Goal: Task Accomplishment & Management: Use online tool/utility

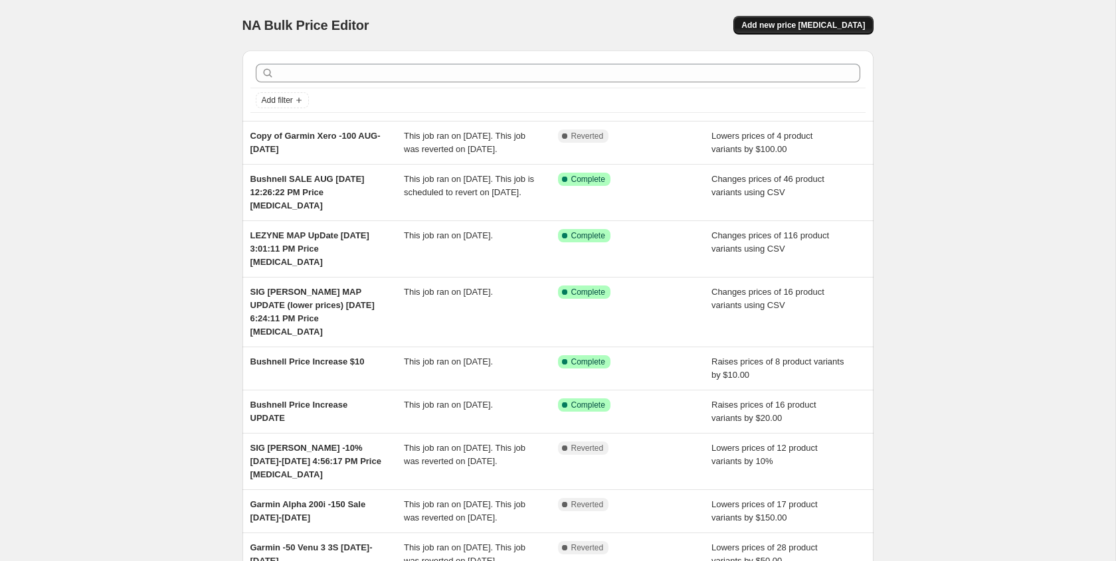
click at [804, 25] on span "Add new price [MEDICAL_DATA]" at bounding box center [803, 25] width 124 height 11
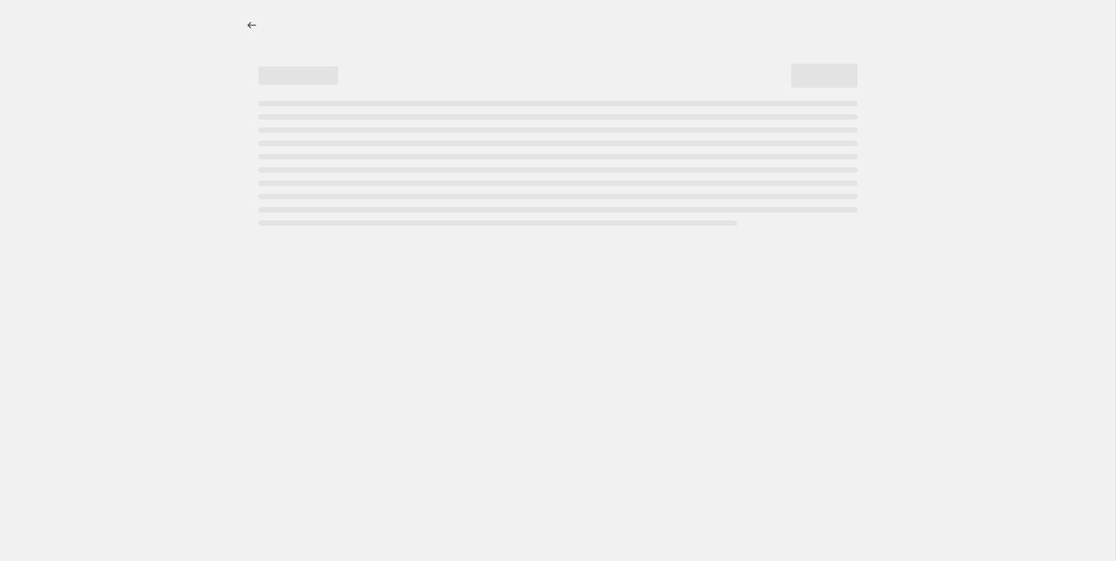
select select "percentage"
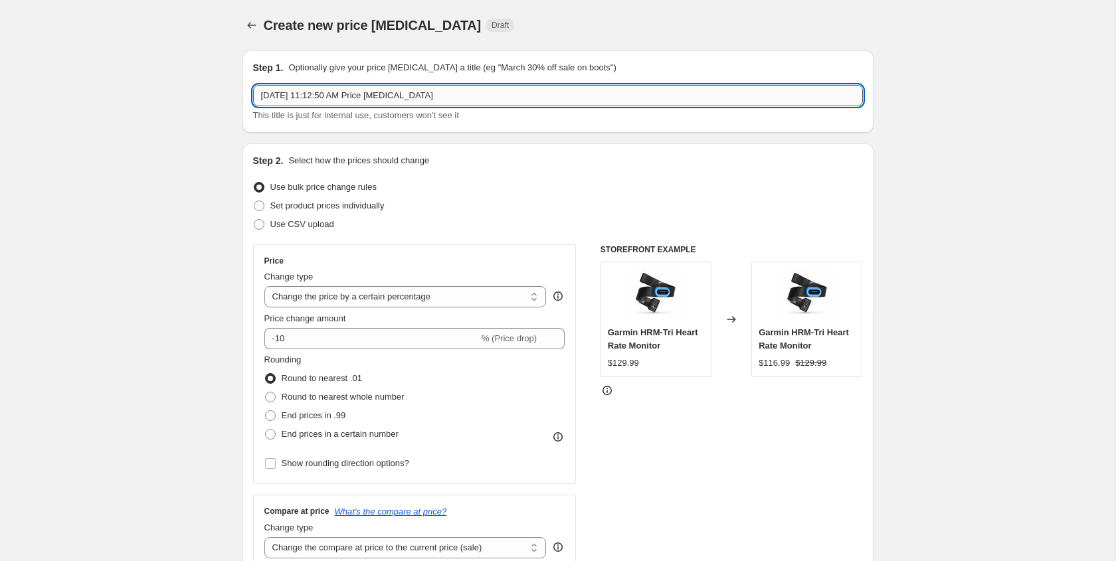
click at [261, 92] on input "[DATE] 11:12:50 AM Price [MEDICAL_DATA]" at bounding box center [558, 95] width 610 height 21
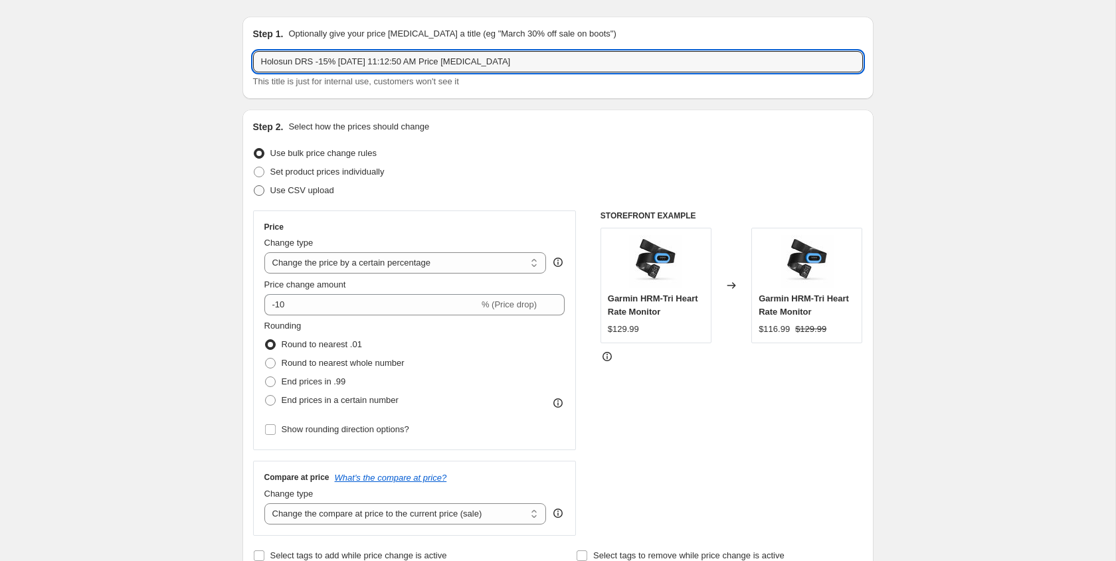
scroll to position [41, 0]
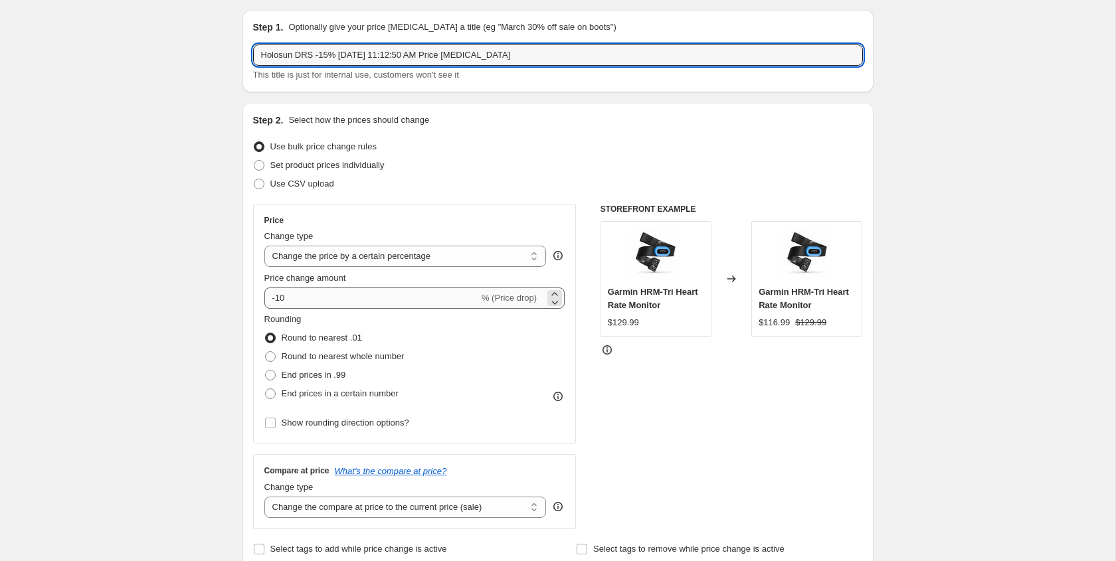
type input "Holosun DRS -15% [DATE] 11:12:50 AM Price [MEDICAL_DATA]"
click at [297, 297] on input "-10" at bounding box center [371, 298] width 214 height 21
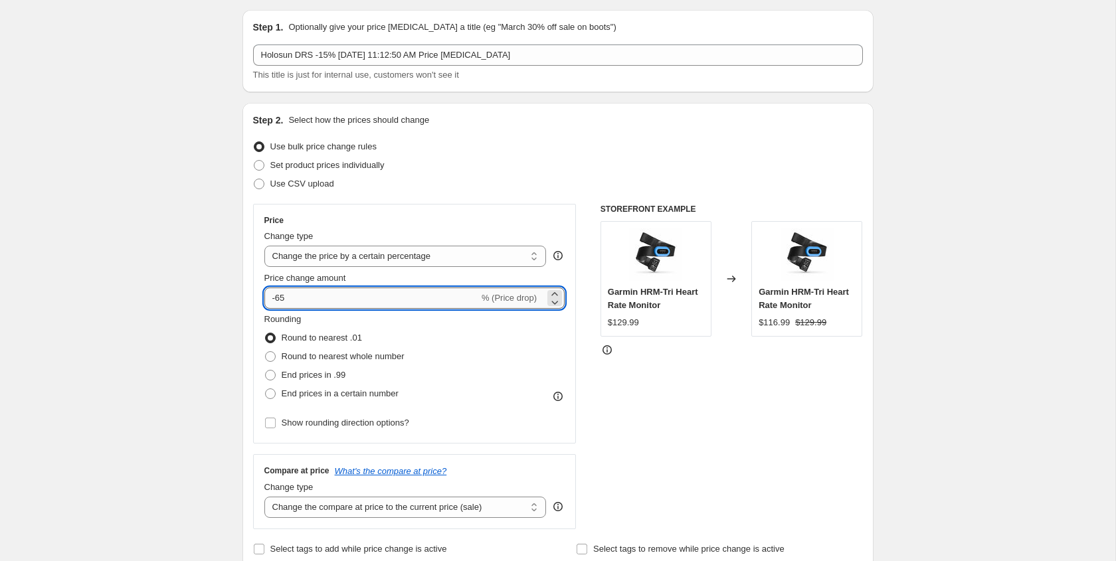
click at [281, 299] on input "-65" at bounding box center [371, 298] width 214 height 21
type input "-15"
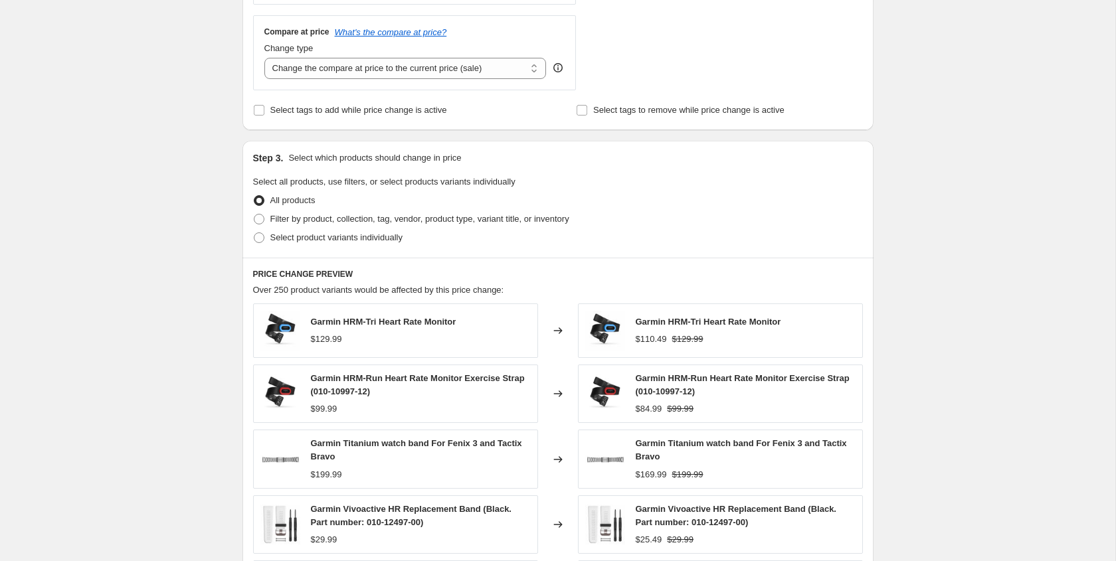
scroll to position [484, 0]
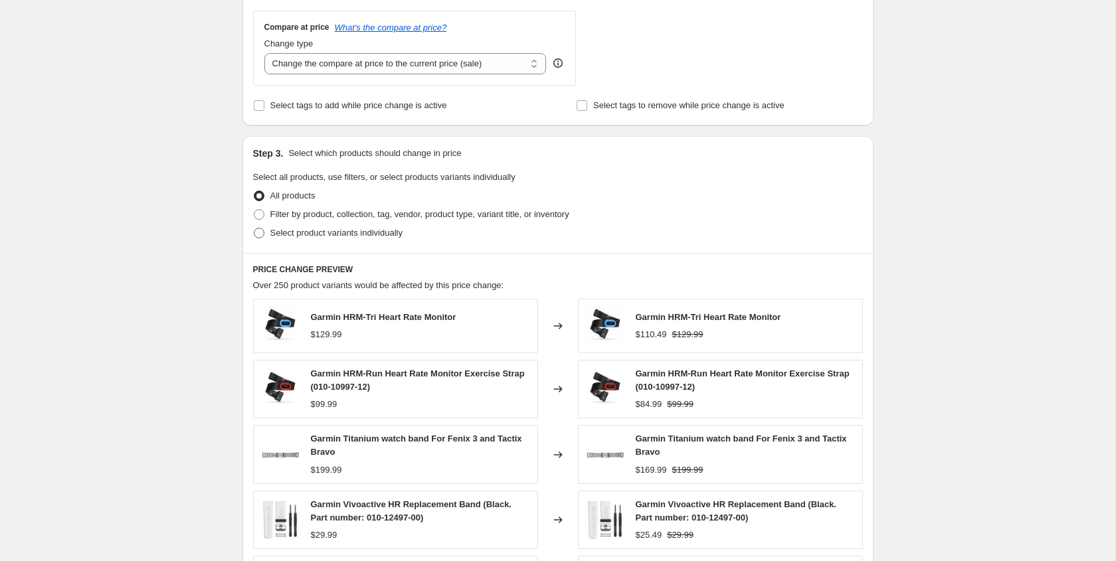
click at [261, 233] on span at bounding box center [259, 233] width 11 height 11
click at [254, 228] on input "Select product variants individually" at bounding box center [254, 228] width 1 height 1
radio input "true"
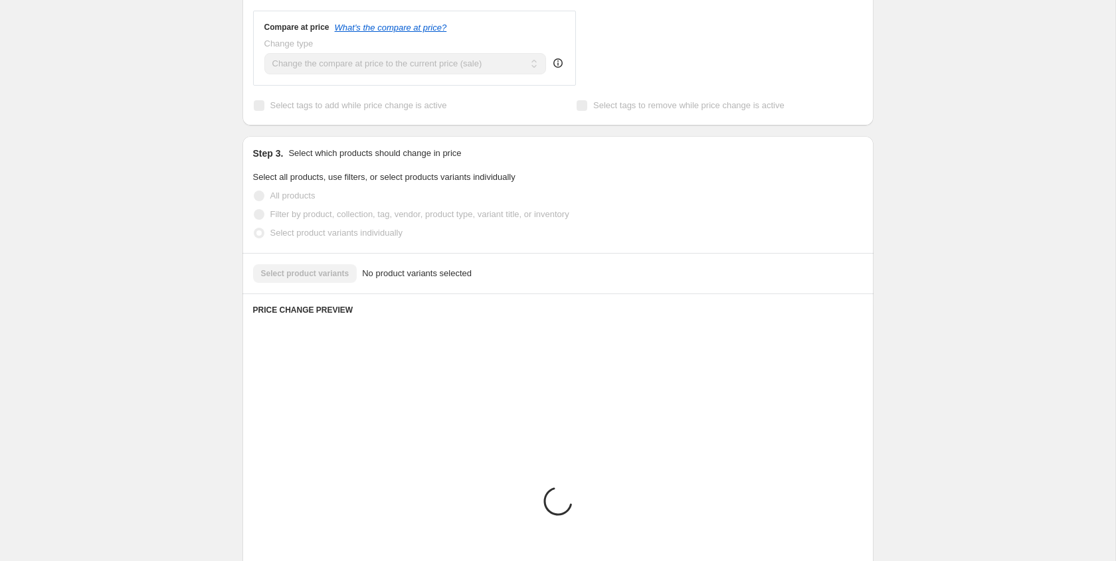
scroll to position [472, 0]
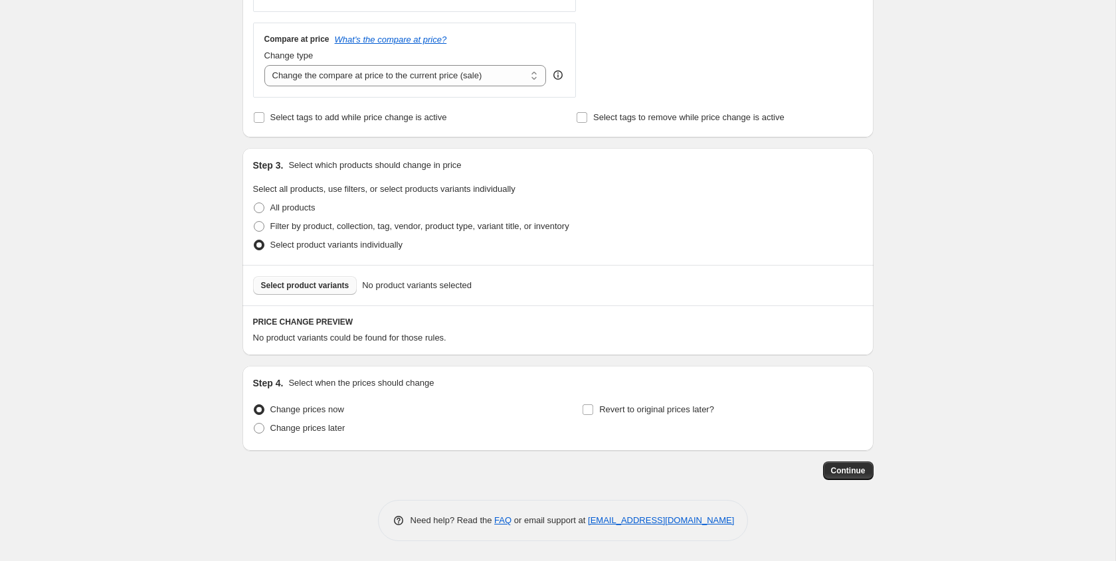
click at [297, 283] on span "Select product variants" at bounding box center [305, 285] width 88 height 11
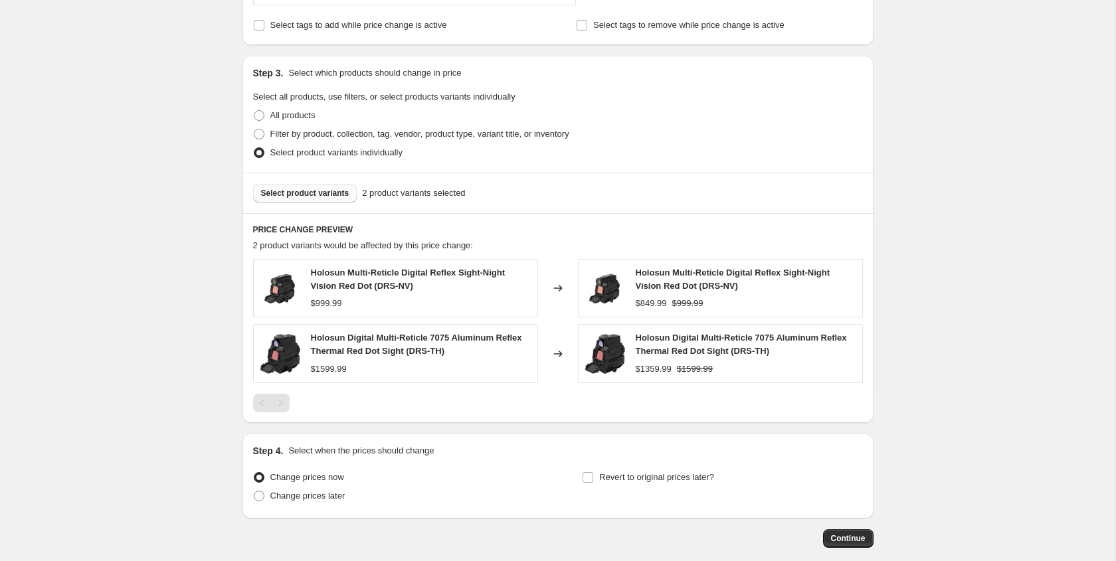
scroll to position [632, 0]
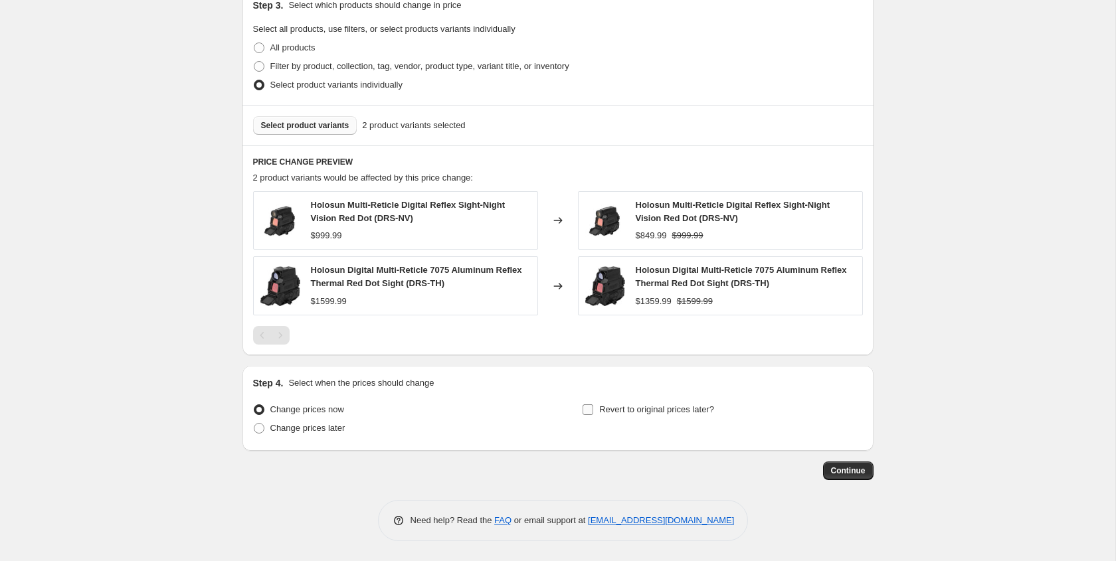
click at [587, 411] on input "Revert to original prices later?" at bounding box center [587, 409] width 11 height 11
checkbox input "true"
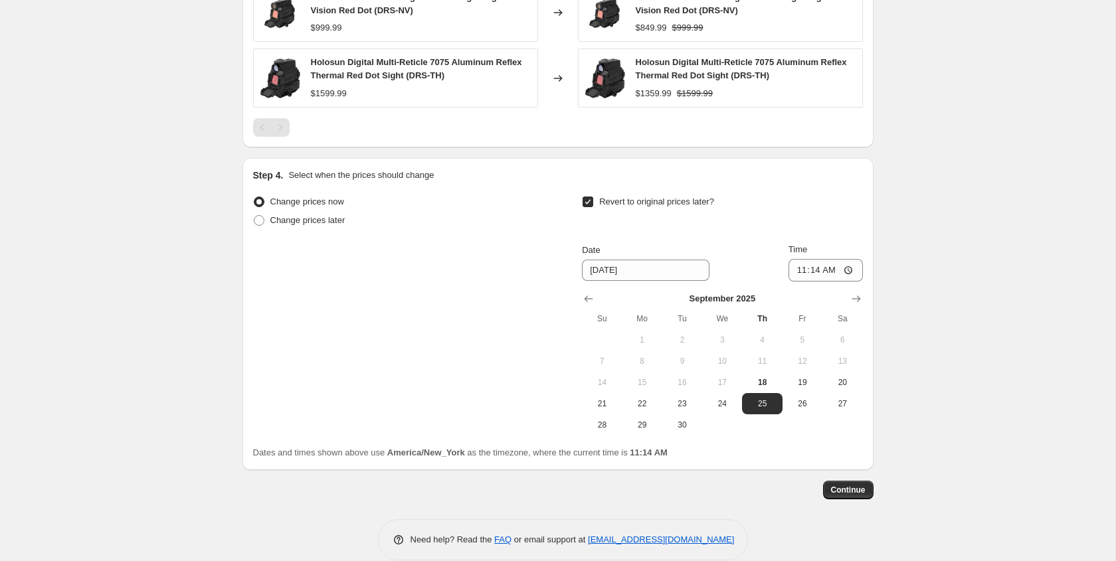
scroll to position [859, 0]
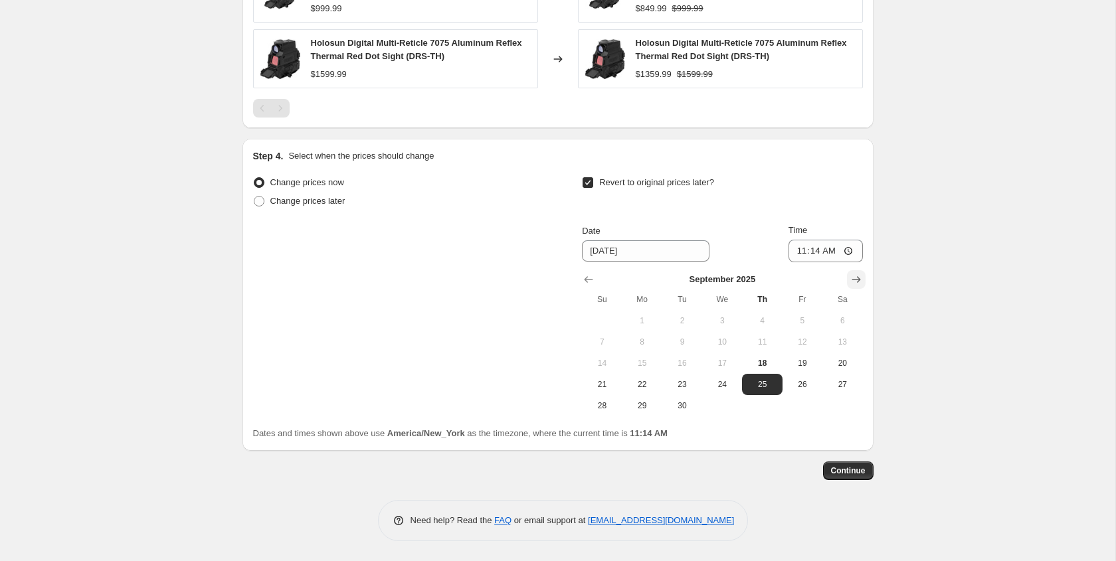
click at [856, 278] on icon "Show next month, October 2025" at bounding box center [855, 279] width 13 height 13
click at [807, 402] on span "31" at bounding box center [802, 405] width 29 height 11
type input "[DATE]"
click at [799, 252] on input "11:14" at bounding box center [825, 251] width 74 height 23
type input "00:00"
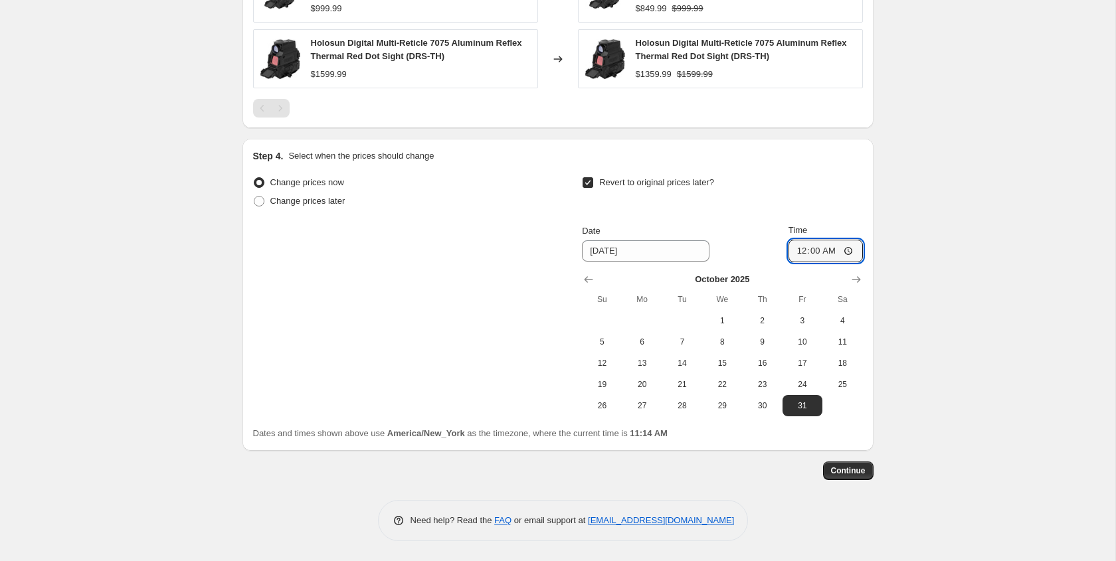
click at [752, 239] on div "Date [DATE] Time 00:00" at bounding box center [722, 243] width 280 height 39
click at [847, 469] on span "Continue" at bounding box center [848, 470] width 35 height 11
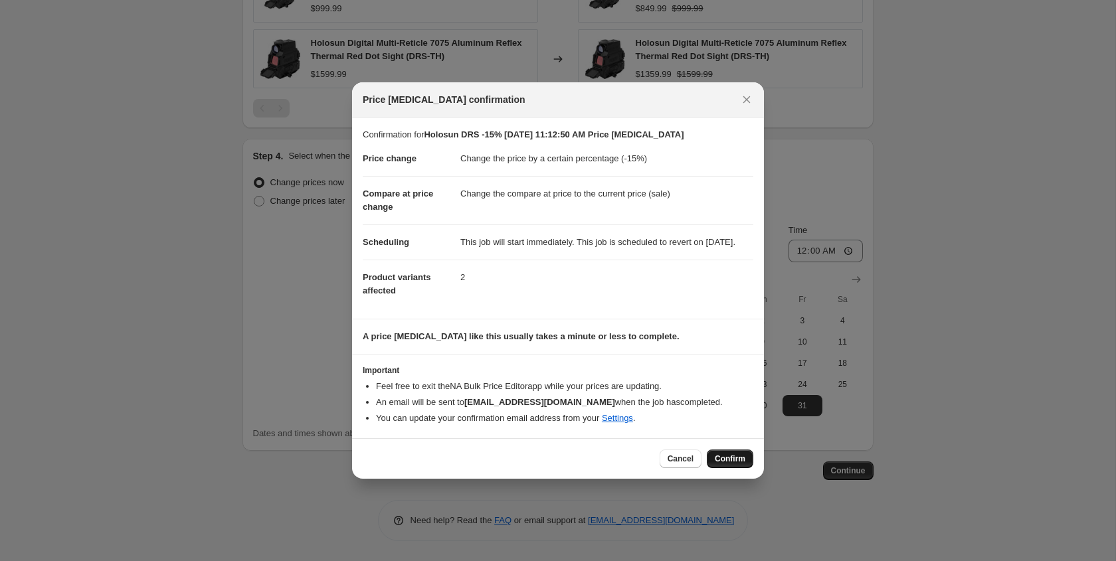
click at [735, 464] on span "Confirm" at bounding box center [729, 459] width 31 height 11
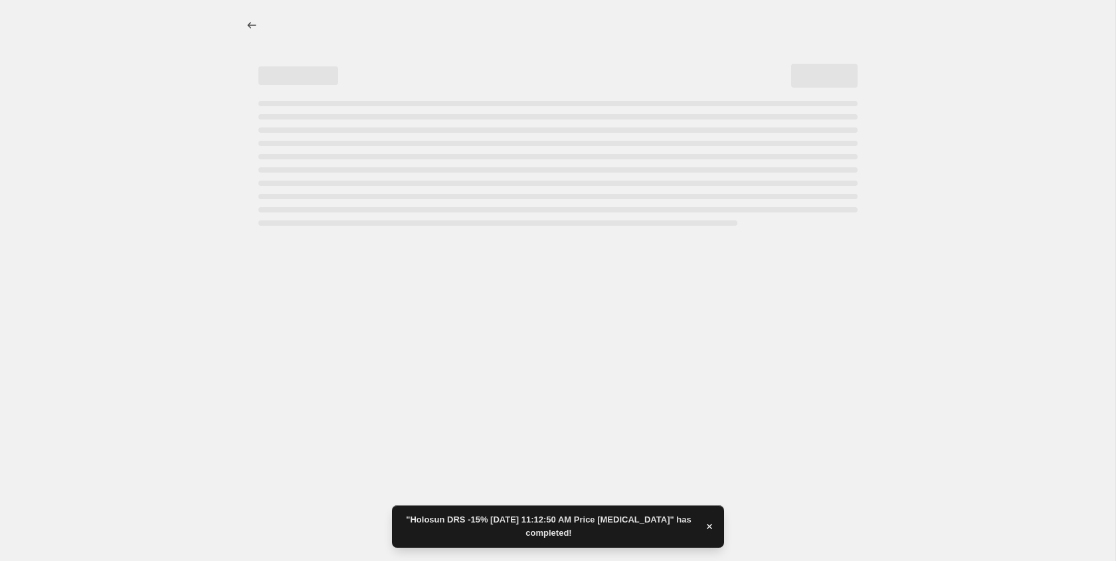
select select "percentage"
